Goal: Find specific page/section: Find specific page/section

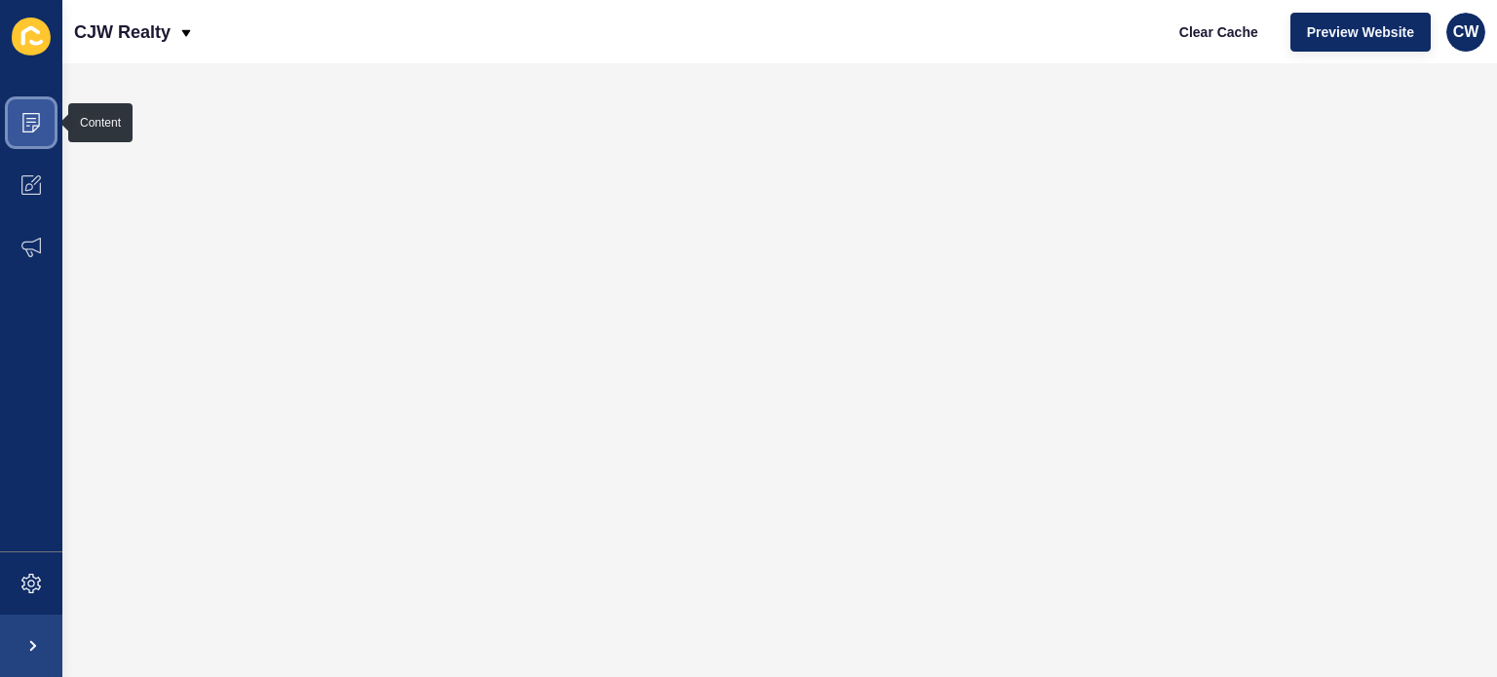
click at [31, 121] on icon at bounding box center [30, 122] width 19 height 19
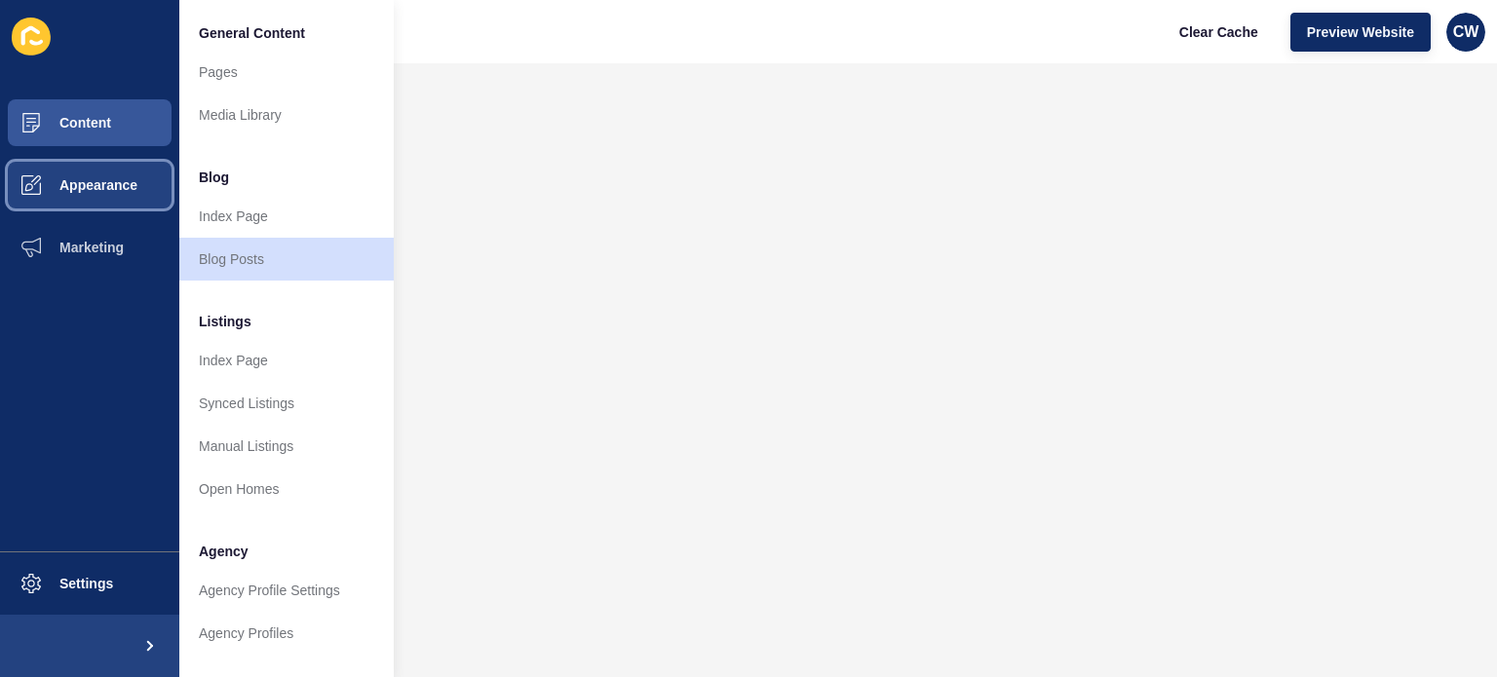
click at [90, 183] on span "Appearance" at bounding box center [67, 185] width 140 height 16
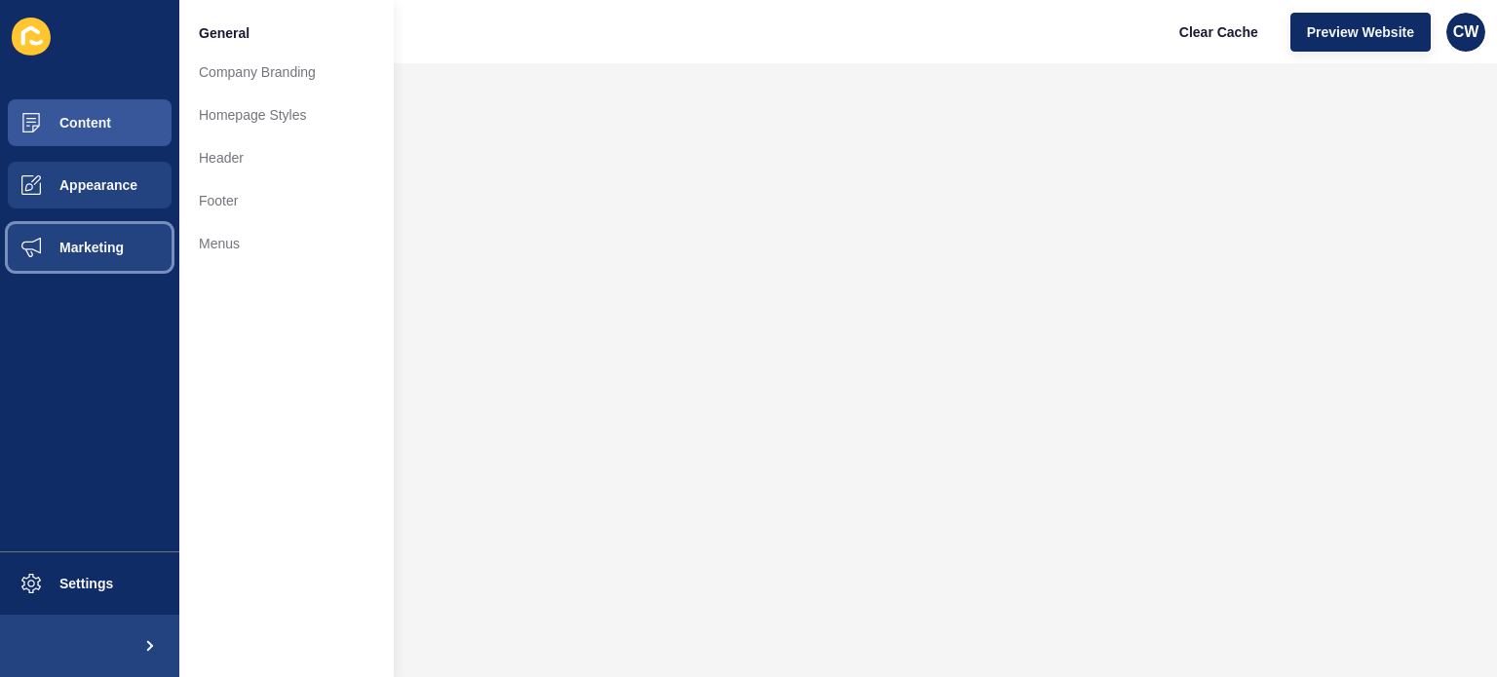
click at [112, 247] on span "Marketing" at bounding box center [60, 248] width 127 height 16
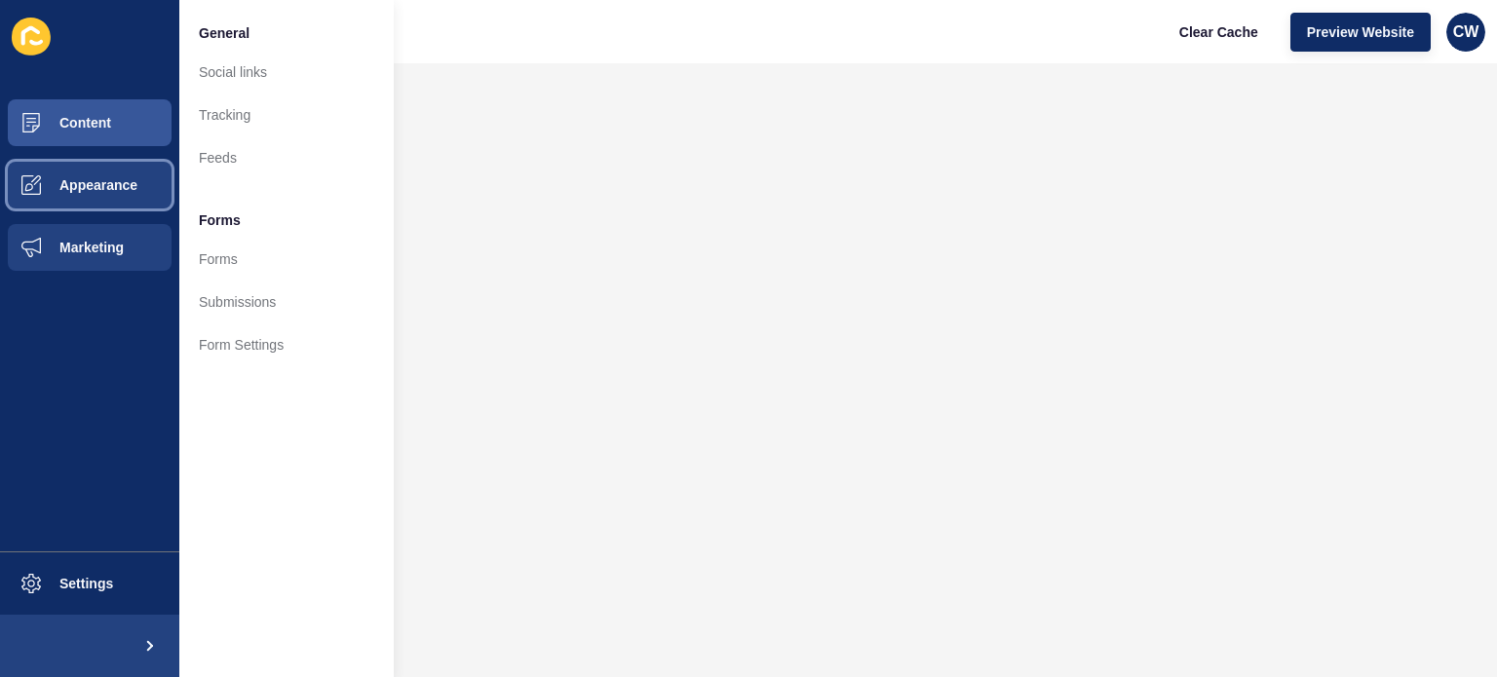
click at [103, 187] on span "Appearance" at bounding box center [67, 185] width 140 height 16
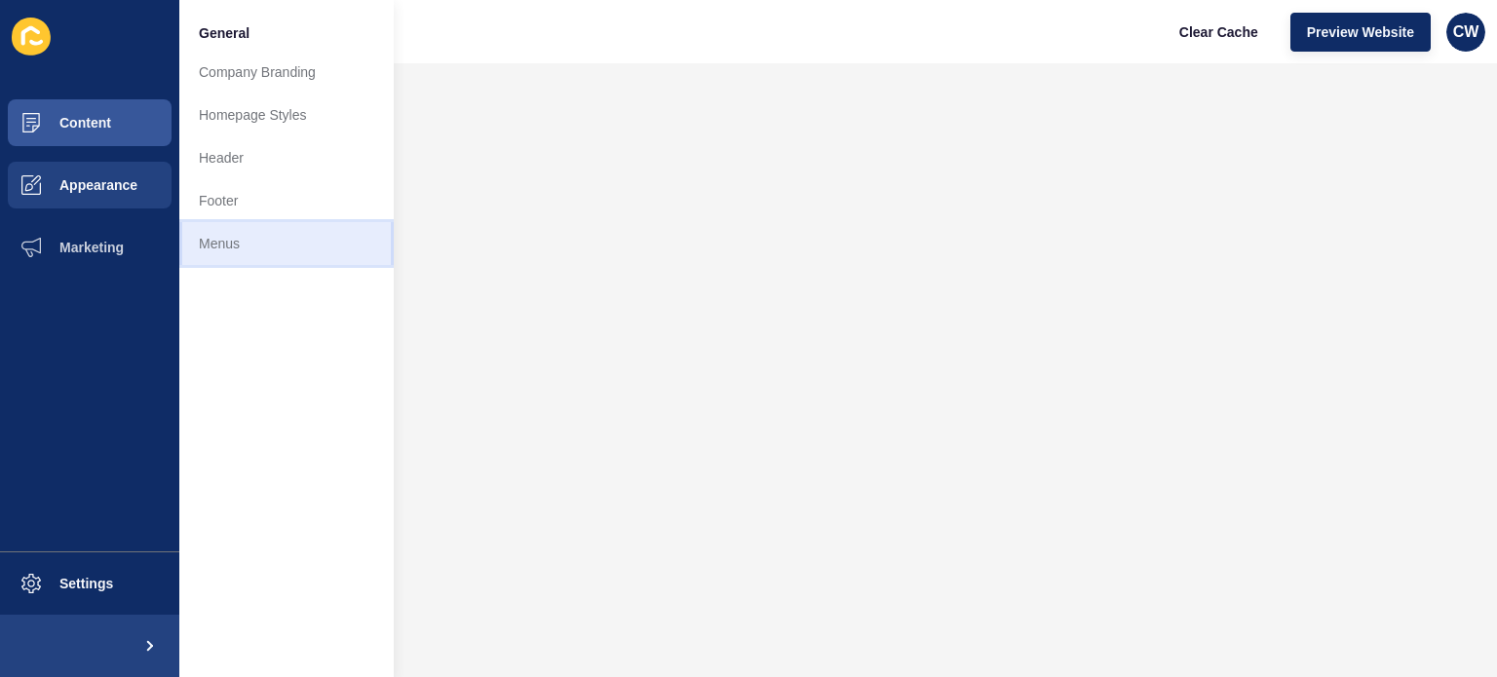
click at [216, 248] on link "Menus" at bounding box center [286, 243] width 214 height 43
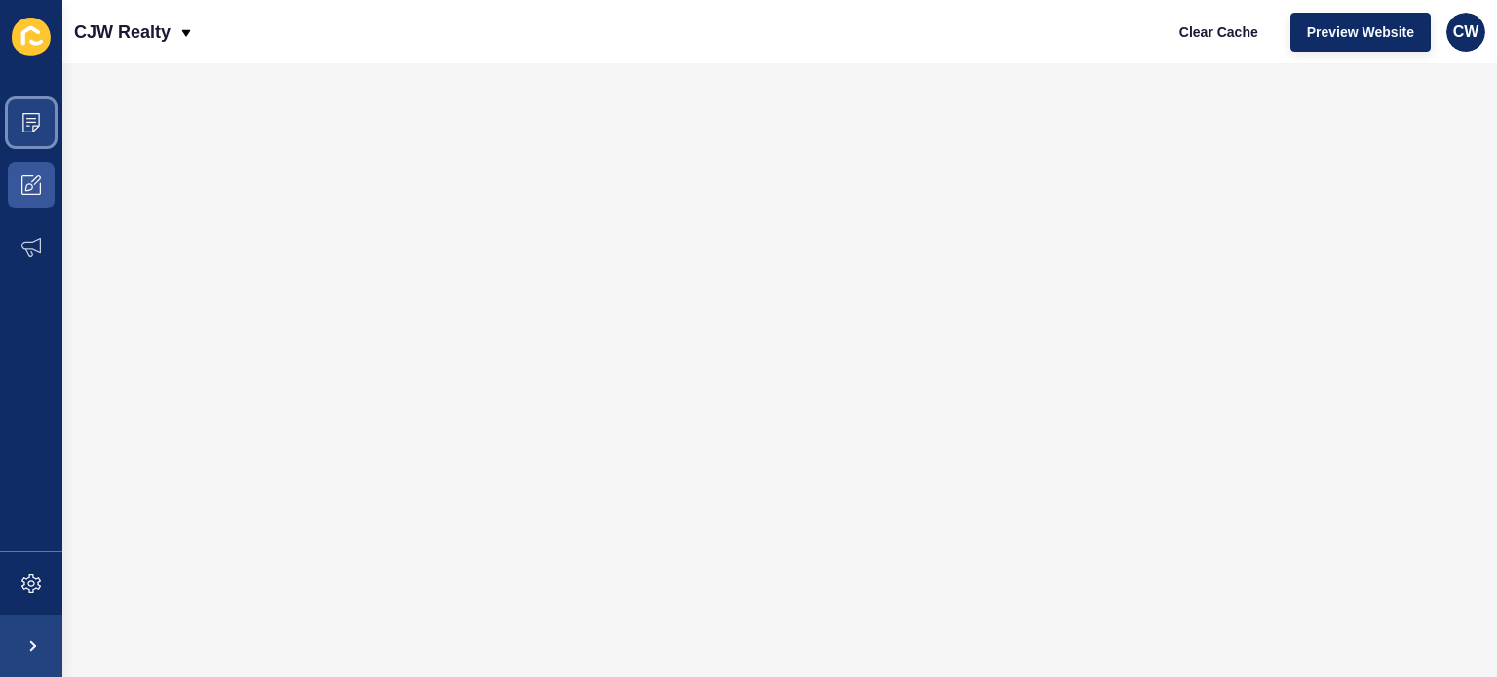
click at [35, 117] on icon at bounding box center [30, 122] width 19 height 19
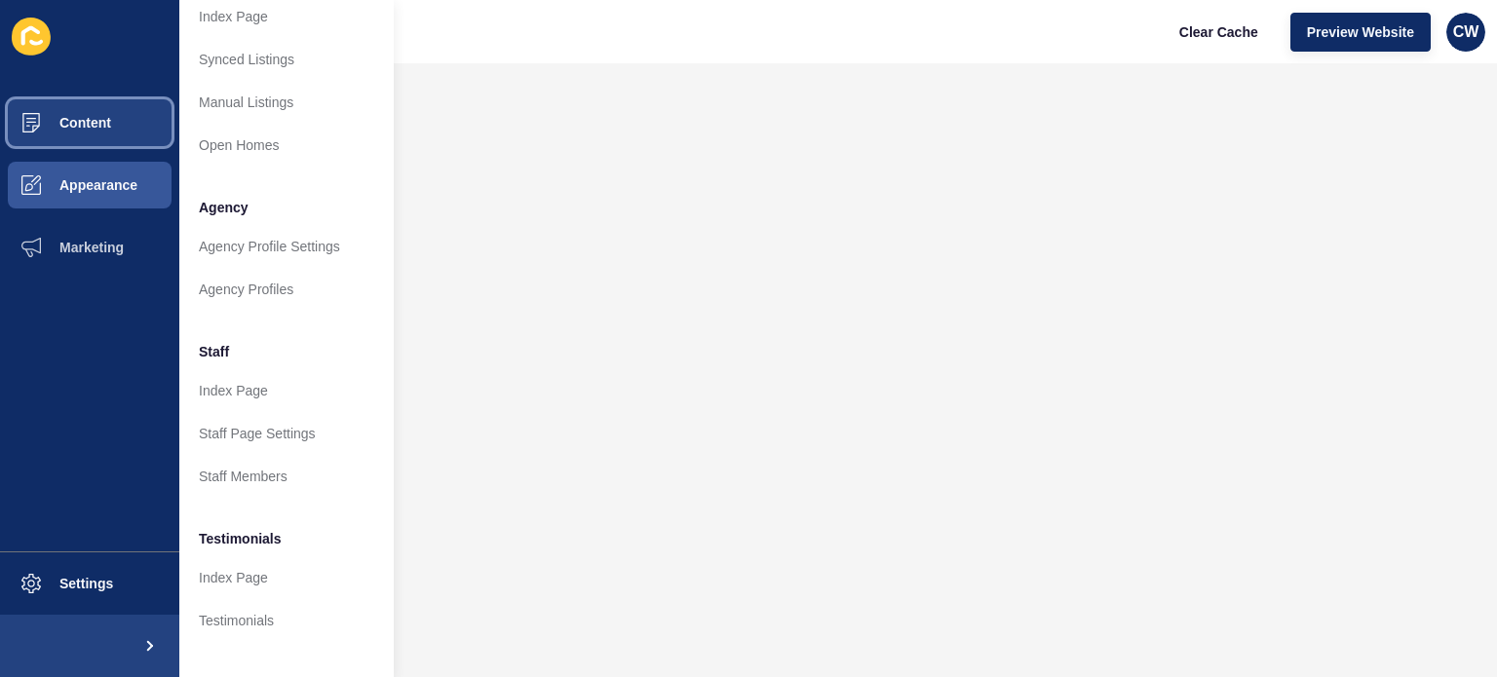
scroll to position [390, 0]
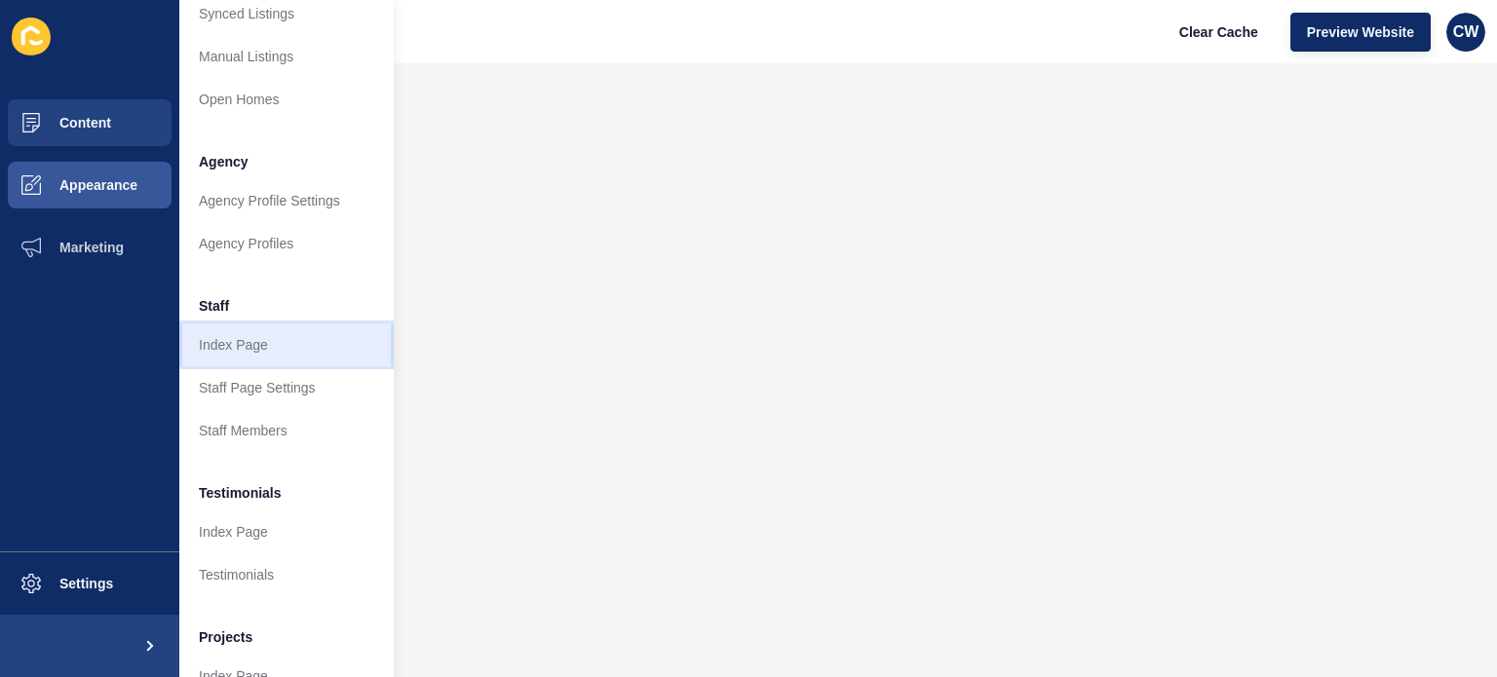
click at [246, 346] on link "Index Page" at bounding box center [286, 345] width 214 height 43
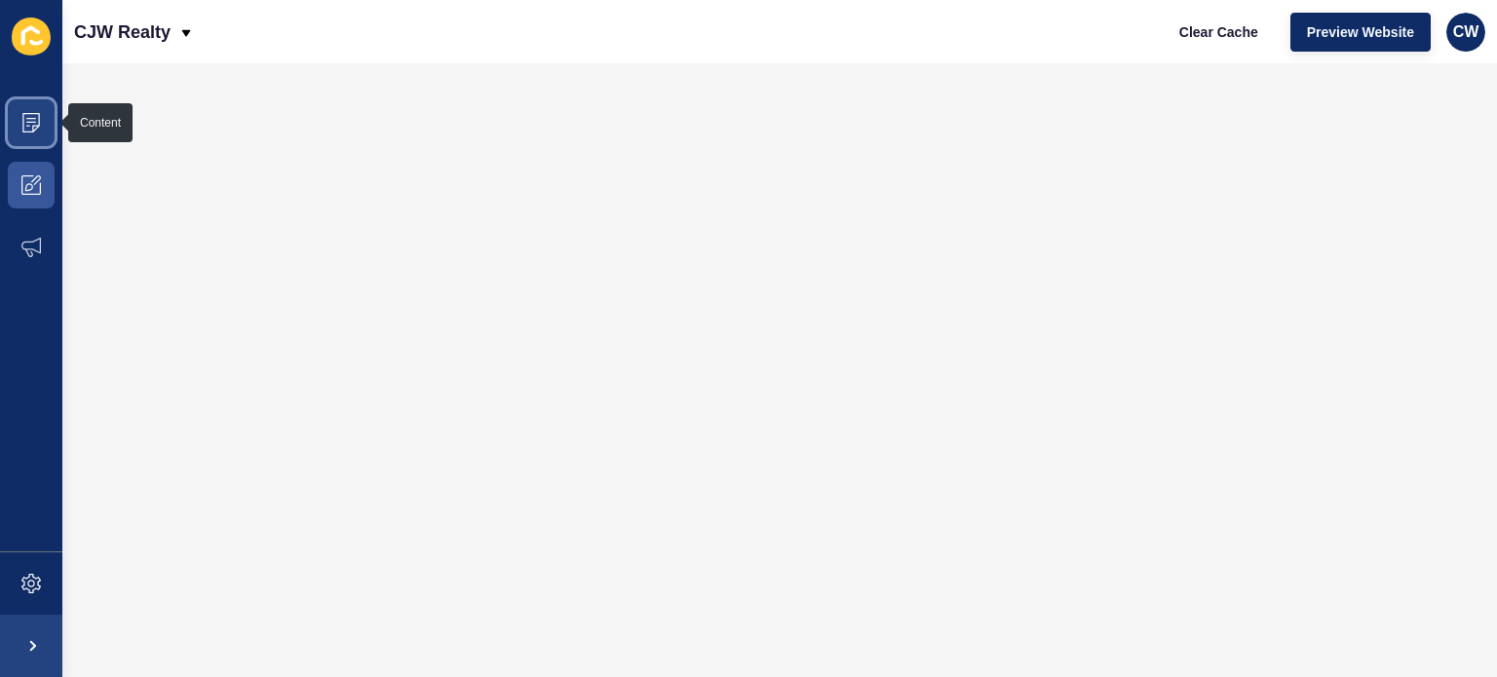
click at [22, 128] on icon at bounding box center [30, 122] width 19 height 19
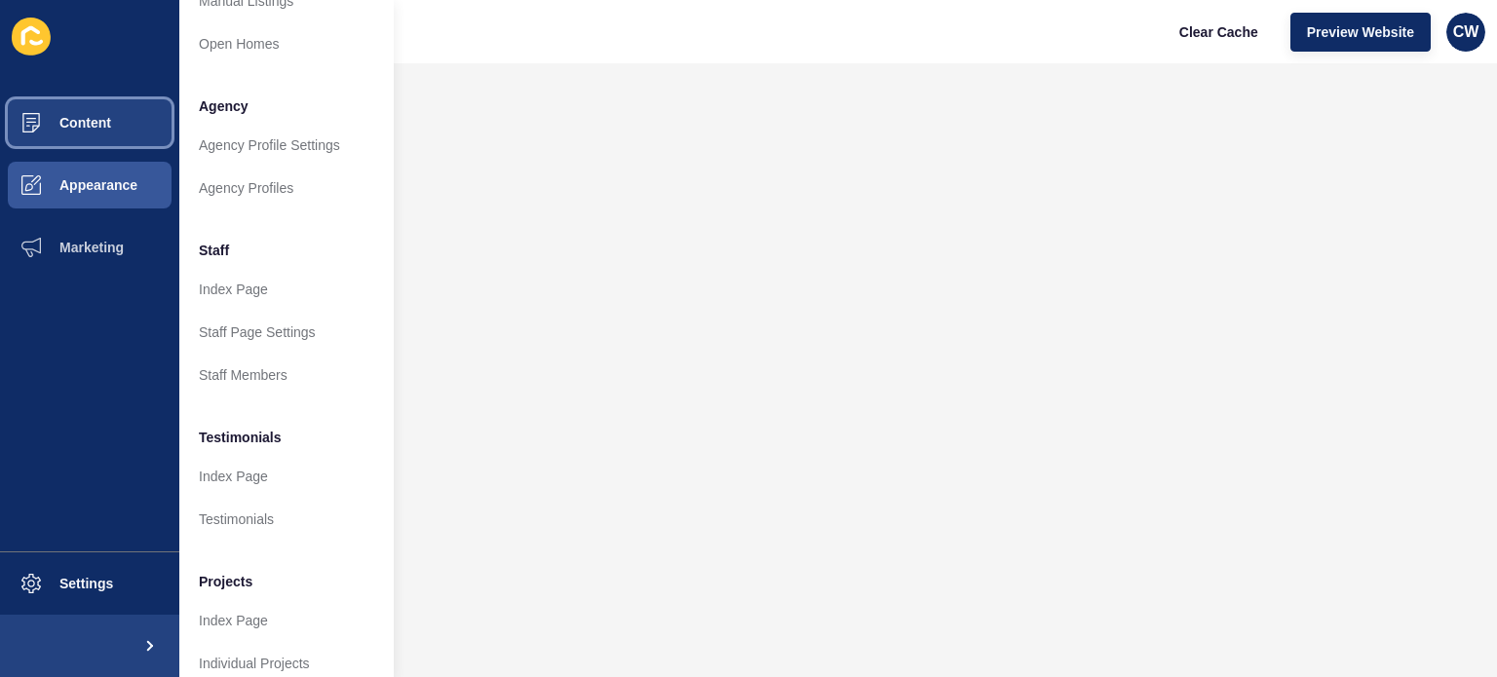
scroll to position [480, 0]
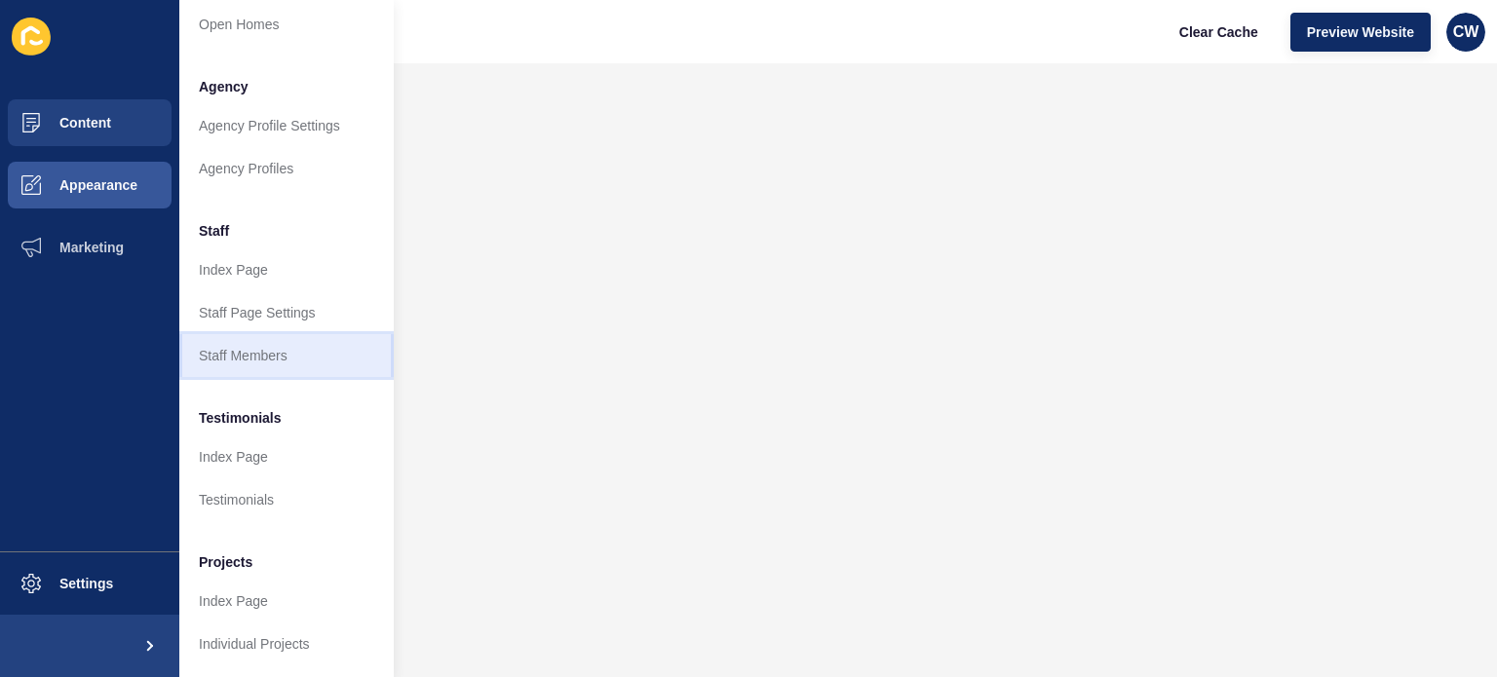
click at [261, 334] on link "Staff Members" at bounding box center [286, 355] width 214 height 43
